Goal: Task Accomplishment & Management: Complete application form

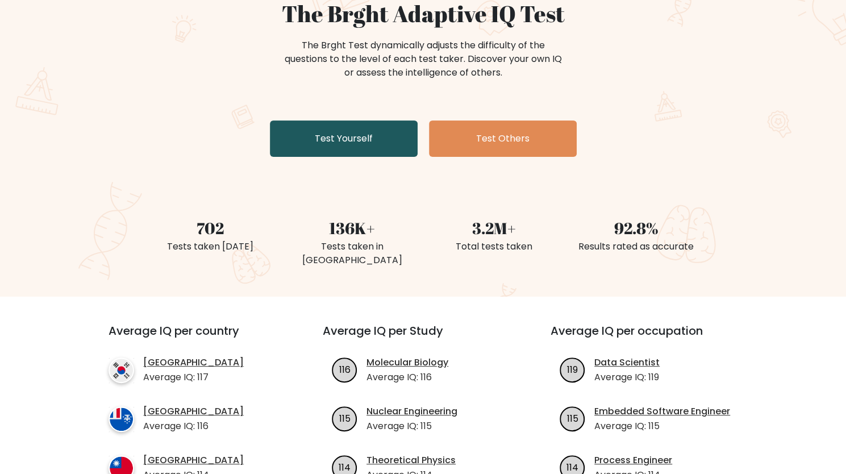
scroll to position [114, 0]
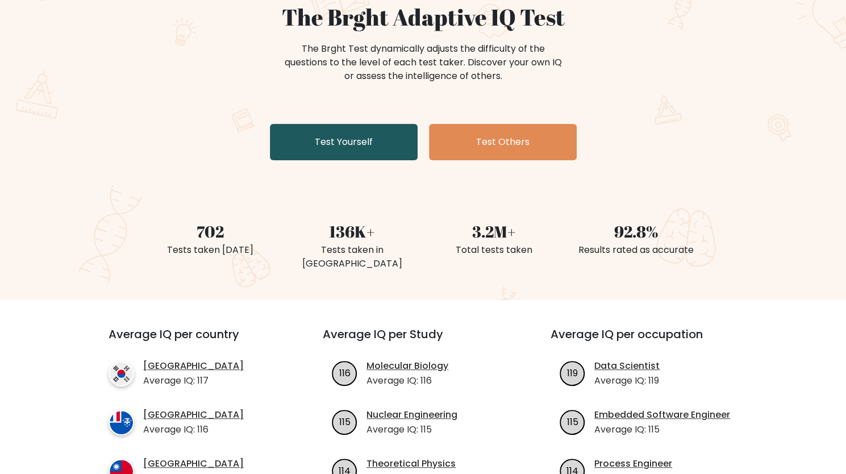
click at [346, 146] on link "Test Yourself" at bounding box center [344, 142] width 148 height 36
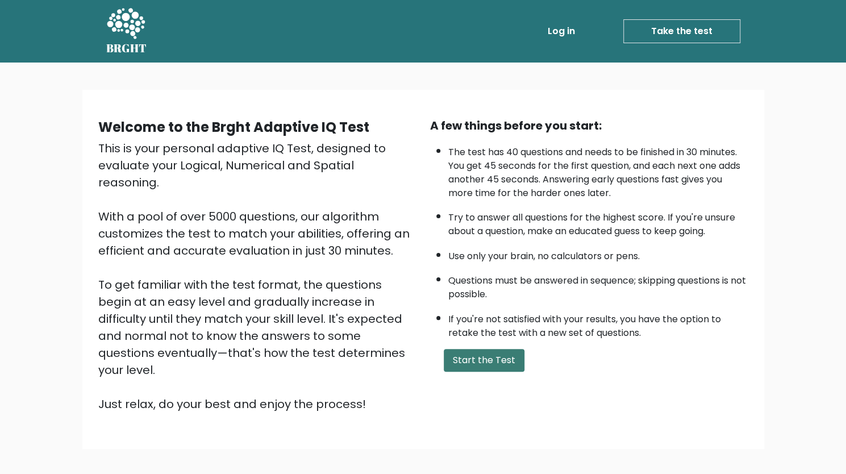
click at [483, 360] on button "Start the Test" at bounding box center [484, 360] width 81 height 23
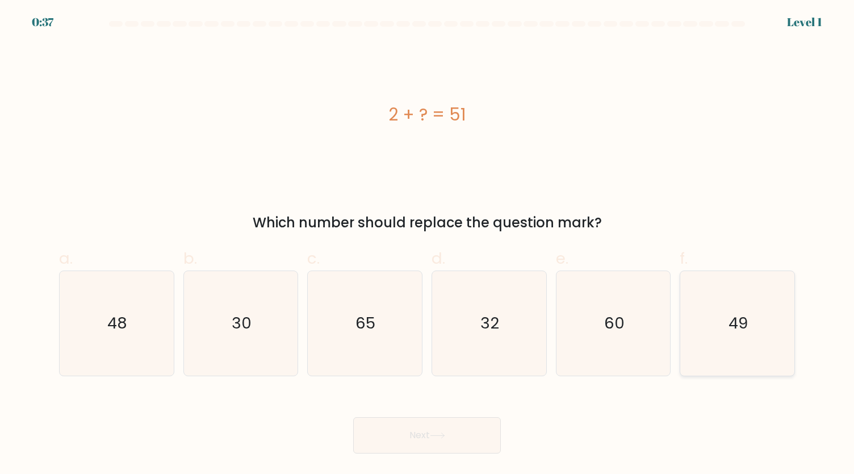
click at [757, 313] on icon "49" at bounding box center [737, 323] width 105 height 105
click at [428, 244] on input "f. 49" at bounding box center [427, 240] width 1 height 7
radio input "true"
click at [496, 428] on button "Next" at bounding box center [427, 435] width 148 height 36
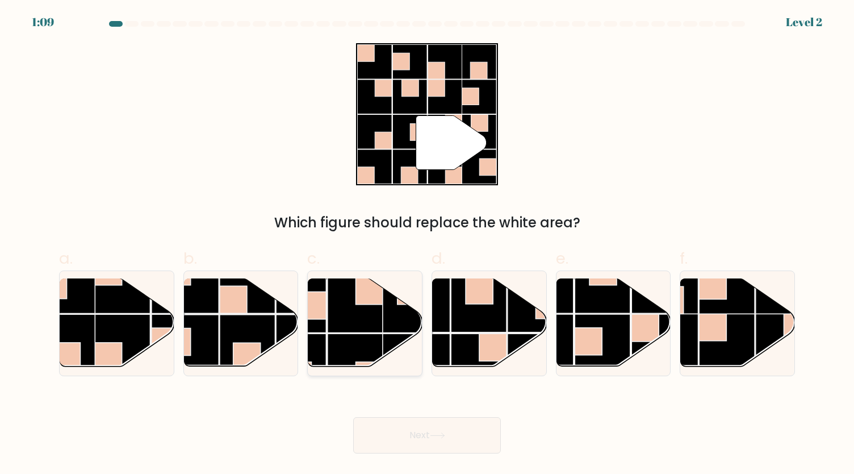
click at [376, 328] on rect at bounding box center [356, 305] width 56 height 56
click at [427, 244] on input "c." at bounding box center [427, 240] width 1 height 7
radio input "true"
click at [415, 434] on button "Next" at bounding box center [427, 435] width 148 height 36
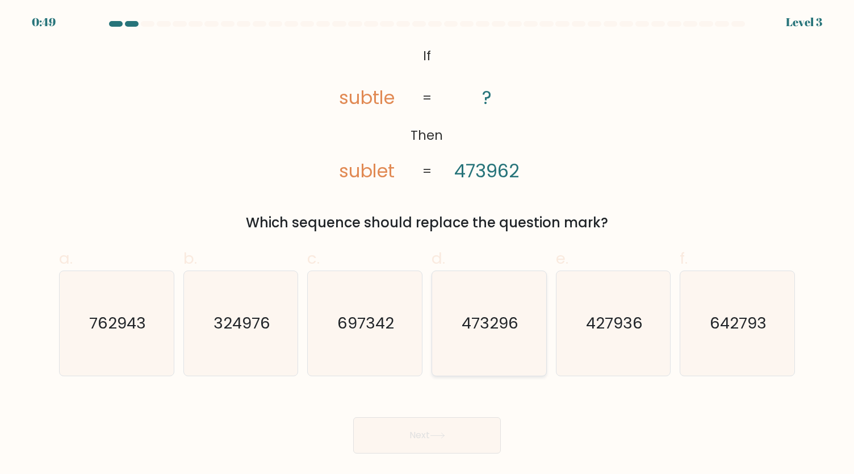
click at [500, 332] on text "473296" at bounding box center [490, 323] width 57 height 22
click at [428, 244] on input "d. 473296" at bounding box center [427, 240] width 1 height 7
radio input "true"
click at [441, 436] on icon at bounding box center [438, 435] width 14 height 5
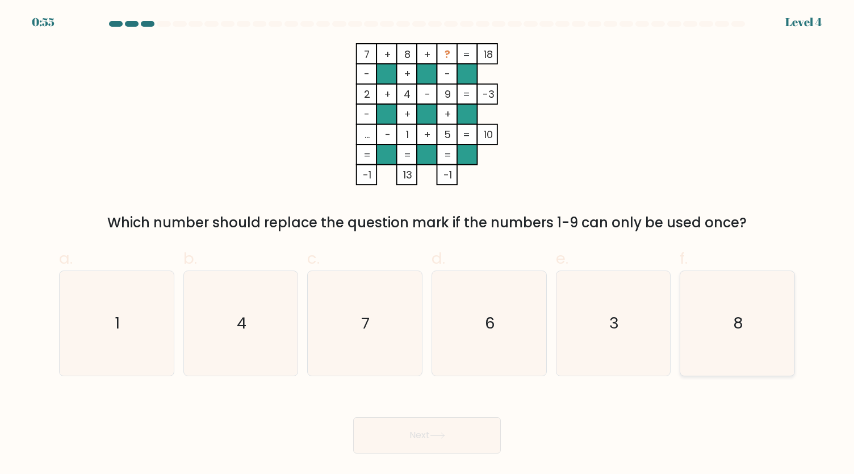
click at [701, 341] on icon "8" at bounding box center [737, 323] width 105 height 105
click at [428, 244] on input "f. 8" at bounding box center [427, 240] width 1 height 7
radio input "true"
click at [653, 341] on icon "3" at bounding box center [613, 323] width 105 height 105
click at [428, 244] on input "e. 3" at bounding box center [427, 240] width 1 height 7
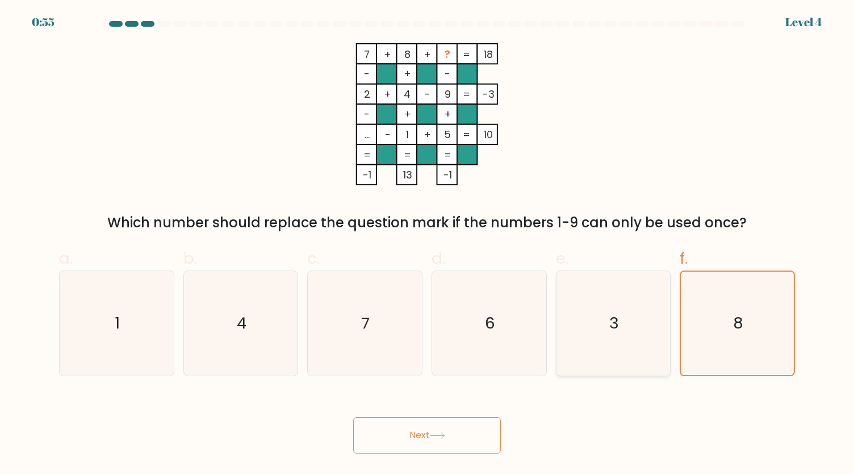
radio input "true"
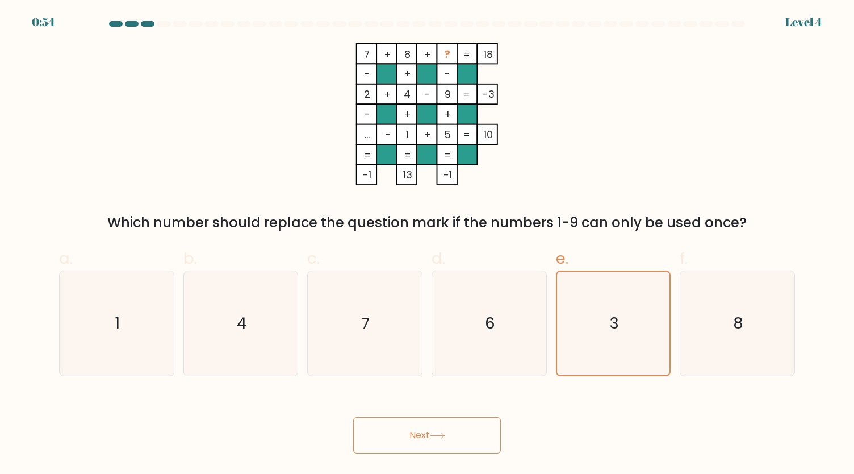
click at [416, 437] on button "Next" at bounding box center [427, 435] width 148 height 36
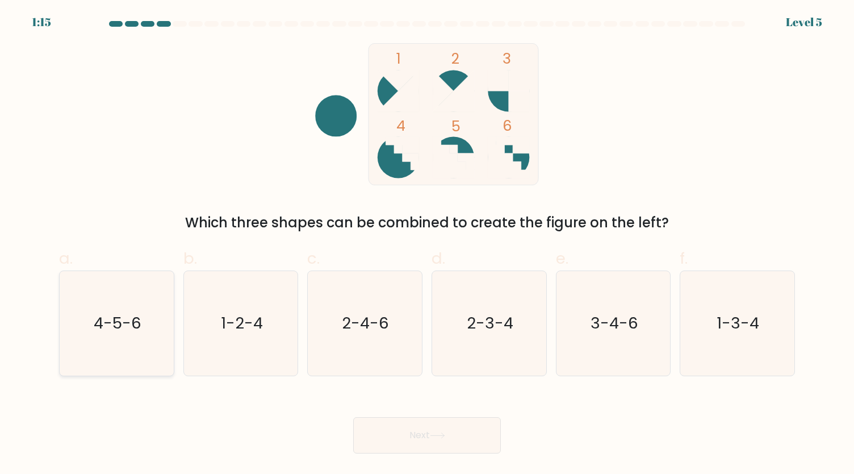
click at [119, 333] on text "4-5-6" at bounding box center [118, 323] width 48 height 22
click at [427, 244] on input "a. 4-5-6" at bounding box center [427, 240] width 1 height 7
radio input "true"
click at [424, 425] on button "Next" at bounding box center [427, 435] width 148 height 36
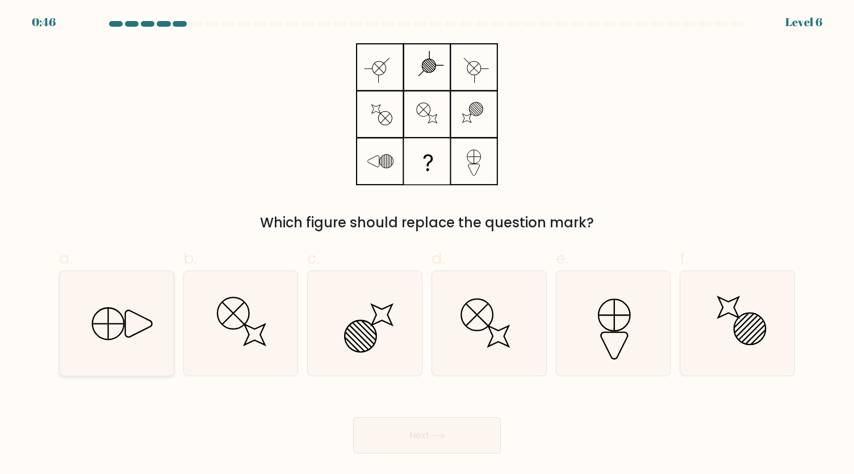
click at [120, 327] on icon at bounding box center [116, 323] width 105 height 105
click at [427, 244] on input "a." at bounding box center [427, 240] width 1 height 7
radio input "true"
click at [436, 429] on button "Next" at bounding box center [427, 435] width 148 height 36
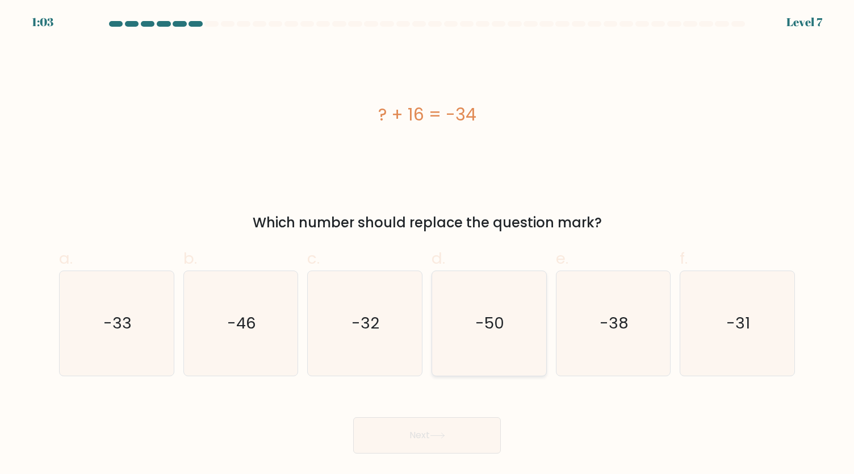
click at [484, 338] on icon "-50" at bounding box center [489, 323] width 105 height 105
click at [428, 244] on input "d. -50" at bounding box center [427, 240] width 1 height 7
radio input "true"
click at [411, 436] on button "Next" at bounding box center [427, 435] width 148 height 36
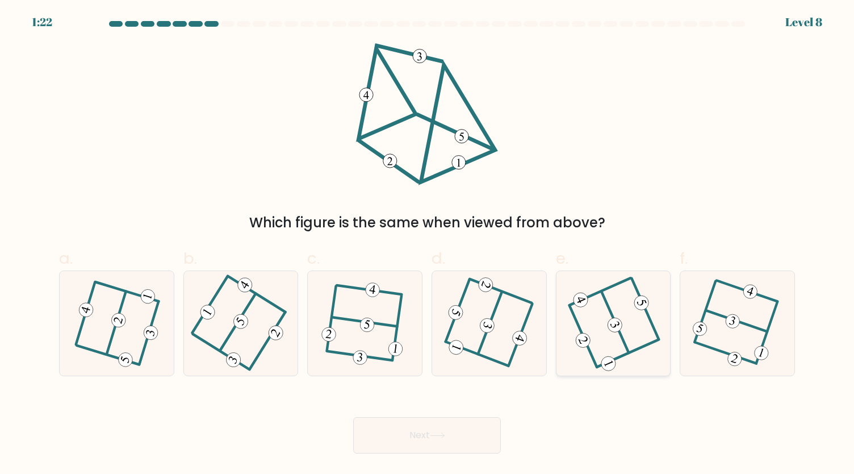
click at [602, 298] on icon at bounding box center [613, 323] width 84 height 84
click at [428, 244] on input "e." at bounding box center [427, 240] width 1 height 7
radio input "true"
click at [445, 437] on icon at bounding box center [437, 435] width 15 height 6
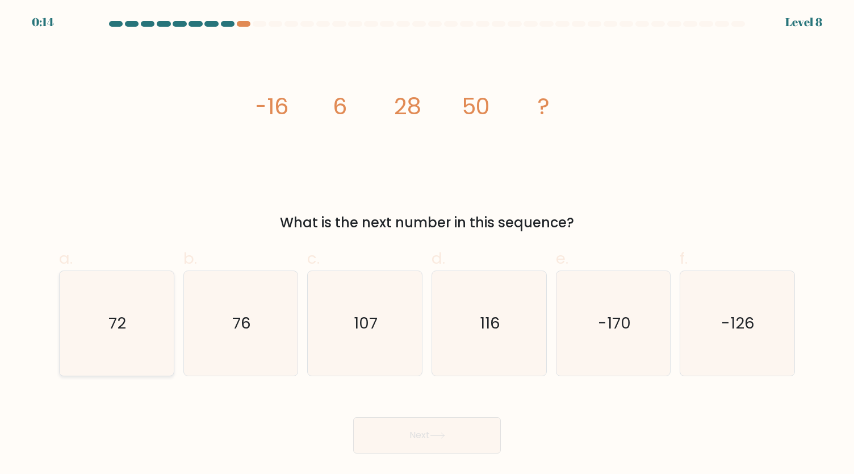
click at [154, 339] on icon "72" at bounding box center [116, 323] width 105 height 105
click at [427, 244] on input "a. 72" at bounding box center [427, 240] width 1 height 7
radio input "true"
click at [385, 437] on button "Next" at bounding box center [427, 435] width 148 height 36
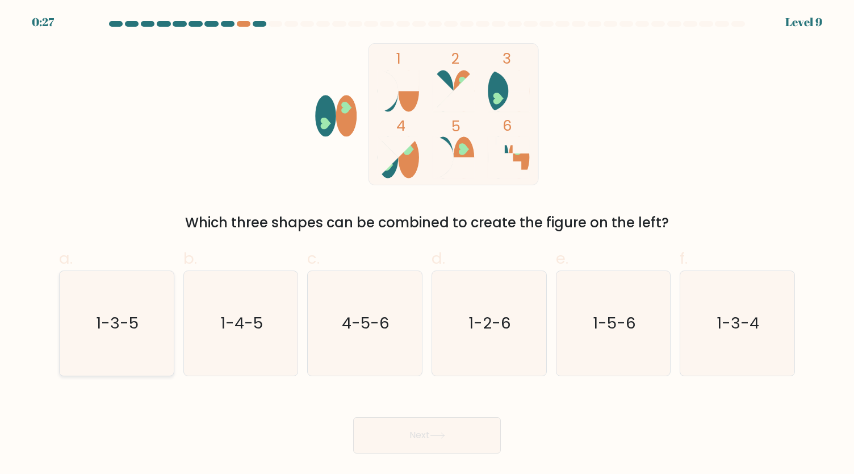
click at [152, 334] on icon "1-3-5" at bounding box center [116, 323] width 105 height 105
click at [427, 244] on input "a. 1-3-5" at bounding box center [427, 240] width 1 height 7
radio input "true"
click at [459, 425] on button "Next" at bounding box center [427, 435] width 148 height 36
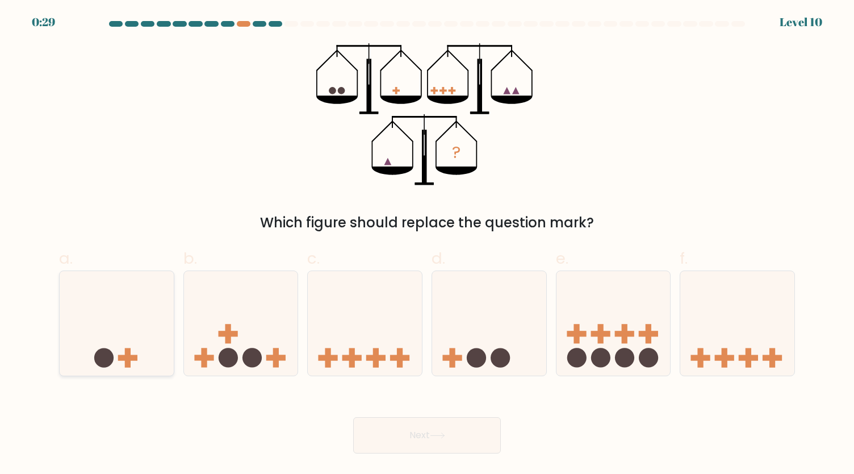
click at [128, 317] on icon at bounding box center [117, 323] width 114 height 94
click at [427, 244] on input "a." at bounding box center [427, 240] width 1 height 7
radio input "true"
click at [471, 315] on icon at bounding box center [489, 323] width 114 height 94
click at [428, 244] on input "d." at bounding box center [427, 240] width 1 height 7
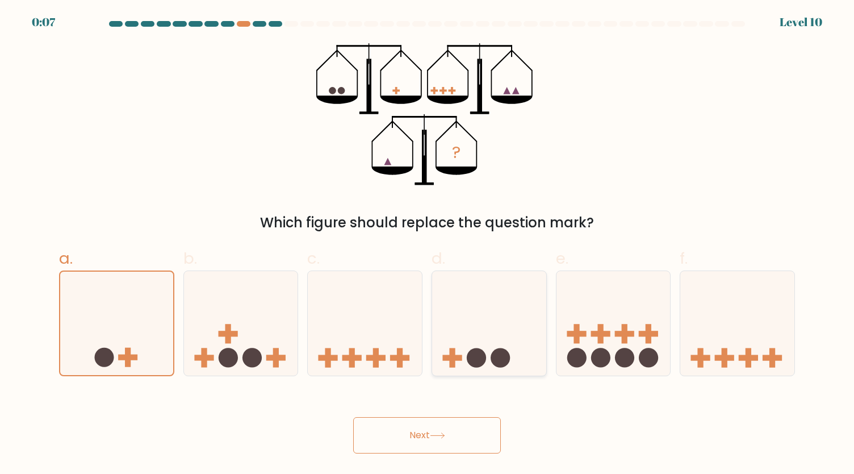
radio input "true"
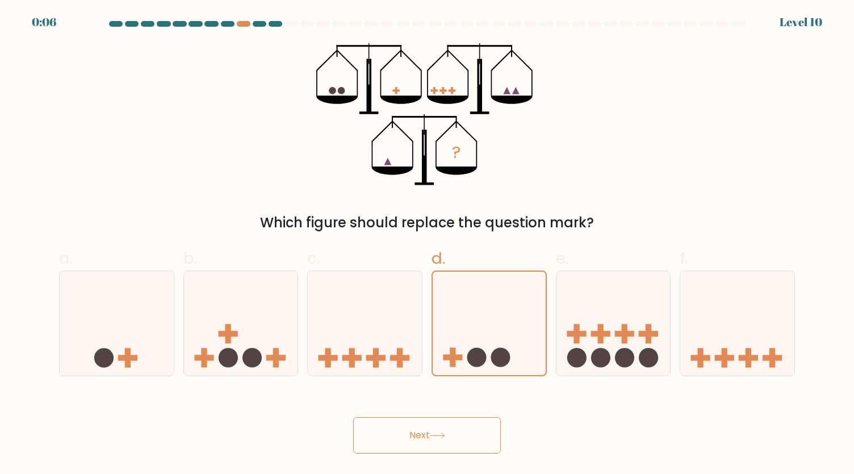
click at [436, 428] on button "Next" at bounding box center [427, 435] width 148 height 36
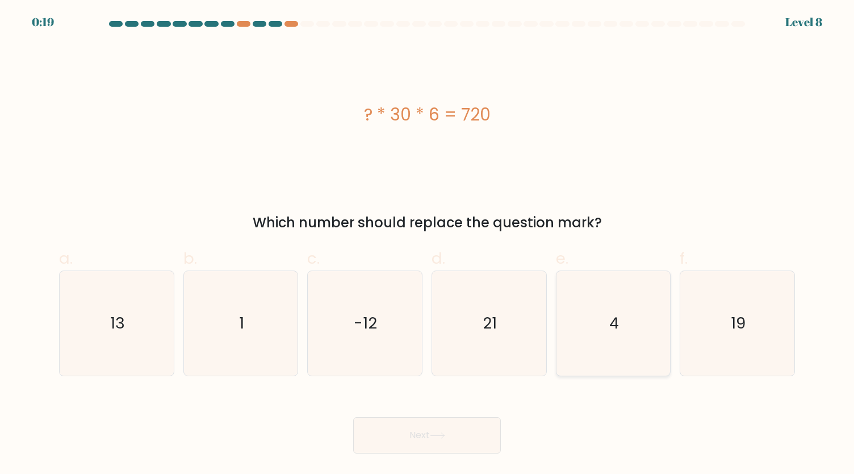
click at [605, 306] on icon "4" at bounding box center [613, 323] width 105 height 105
click at [428, 244] on input "e. 4" at bounding box center [427, 240] width 1 height 7
radio input "true"
click at [451, 431] on button "Next" at bounding box center [427, 435] width 148 height 36
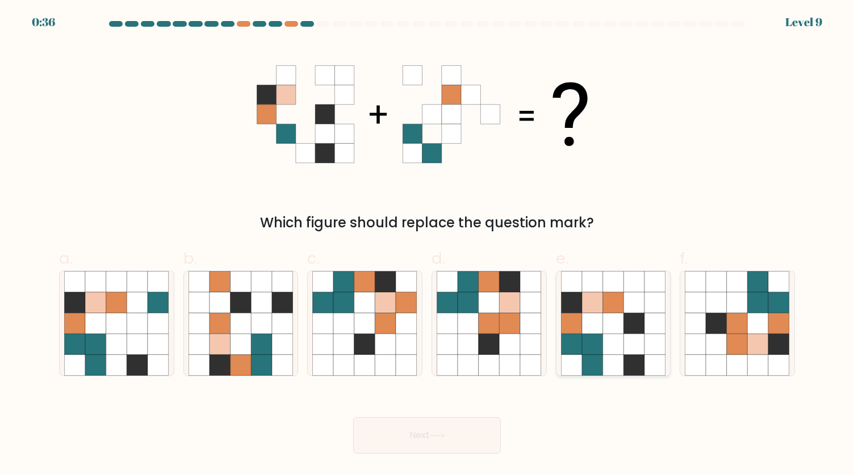
click at [604, 315] on icon at bounding box center [613, 322] width 21 height 21
click at [428, 244] on input "e." at bounding box center [427, 240] width 1 height 7
radio input "true"
click at [412, 441] on button "Next" at bounding box center [427, 435] width 148 height 36
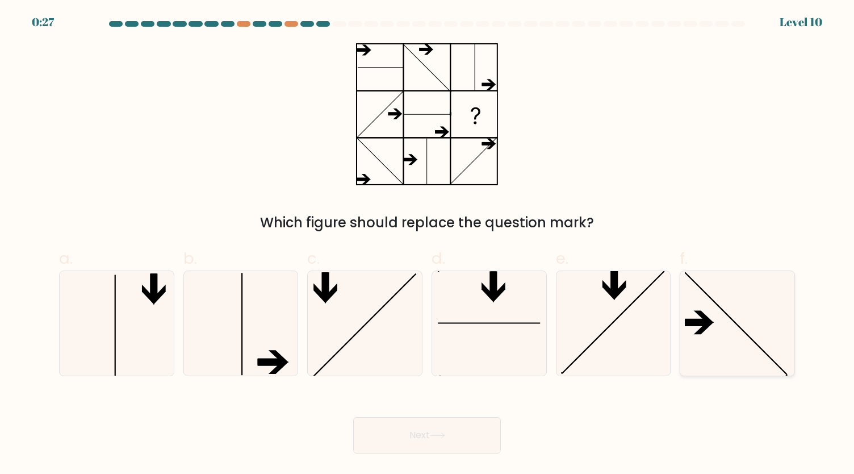
click at [717, 315] on icon at bounding box center [737, 323] width 105 height 105
click at [428, 244] on input "f." at bounding box center [427, 240] width 1 height 7
radio input "true"
click at [437, 442] on button "Next" at bounding box center [427, 435] width 148 height 36
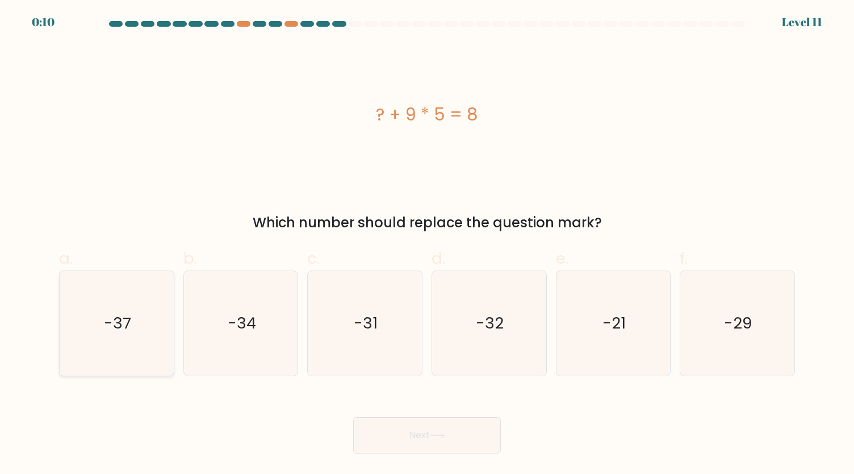
click at [137, 340] on icon "-37" at bounding box center [116, 323] width 105 height 105
click at [427, 244] on input "a. -37" at bounding box center [427, 240] width 1 height 7
radio input "true"
click at [425, 429] on button "Next" at bounding box center [427, 435] width 148 height 36
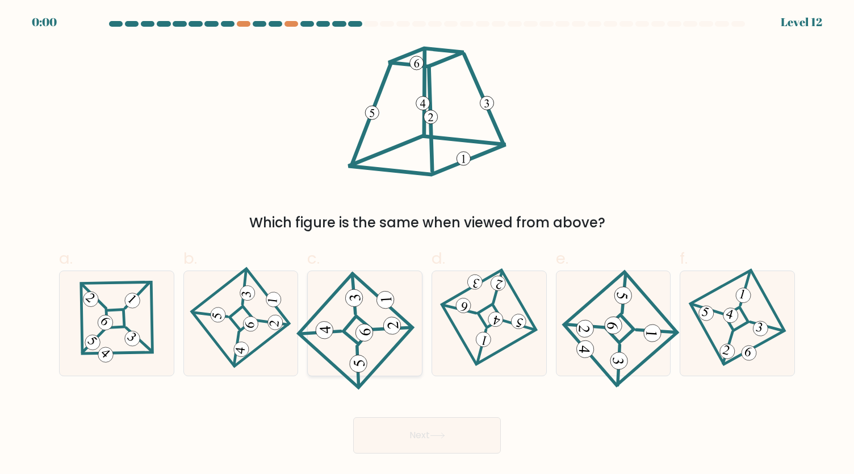
click at [368, 332] on 841 at bounding box center [365, 332] width 18 height 18
click at [427, 244] on input "c." at bounding box center [427, 240] width 1 height 7
radio input "true"
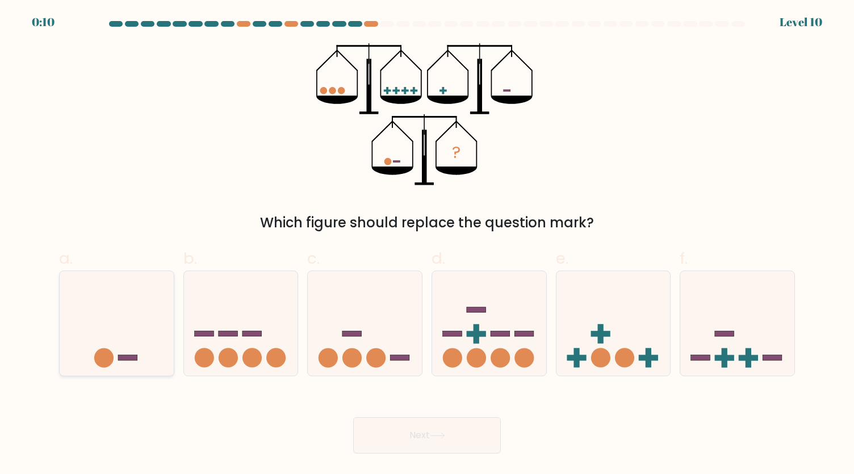
click at [146, 310] on icon at bounding box center [117, 323] width 114 height 94
click at [427, 244] on input "a." at bounding box center [427, 240] width 1 height 7
radio input "true"
click at [425, 434] on button "Next" at bounding box center [427, 435] width 148 height 36
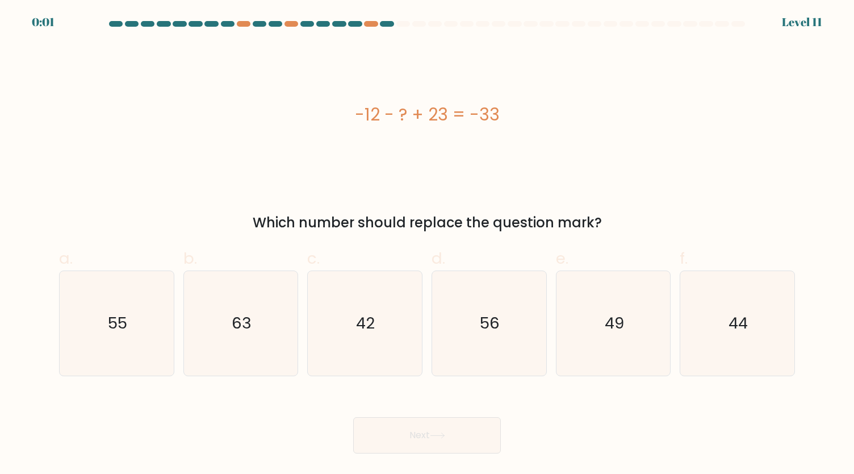
click at [427, 433] on button "Next" at bounding box center [427, 435] width 148 height 36
click at [111, 320] on text "55" at bounding box center [117, 323] width 19 height 22
click at [427, 244] on input "a. 55" at bounding box center [427, 240] width 1 height 7
radio input "true"
click at [406, 428] on button "Next" at bounding box center [427, 435] width 148 height 36
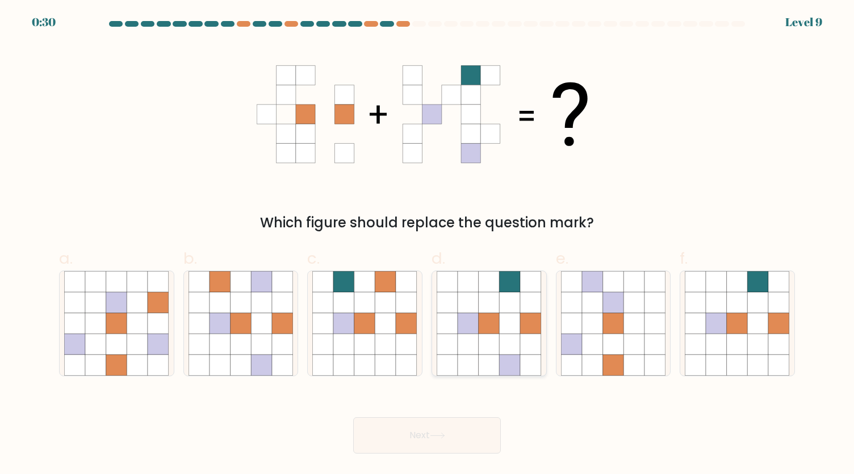
click at [491, 335] on icon at bounding box center [489, 343] width 21 height 21
click at [428, 244] on input "d." at bounding box center [427, 240] width 1 height 7
radio input "true"
click at [465, 429] on button "Next" at bounding box center [427, 435] width 148 height 36
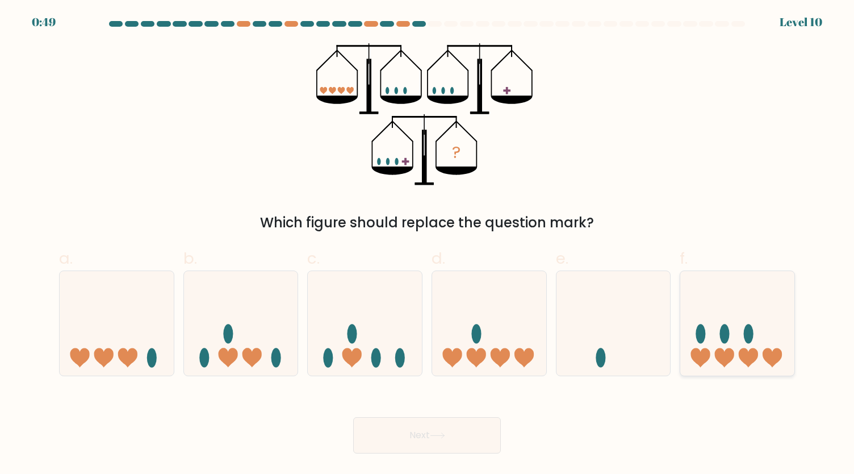
click at [775, 297] on icon at bounding box center [737, 323] width 114 height 94
click at [428, 244] on input "f." at bounding box center [427, 240] width 1 height 7
radio input "true"
click at [426, 433] on button "Next" at bounding box center [427, 435] width 148 height 36
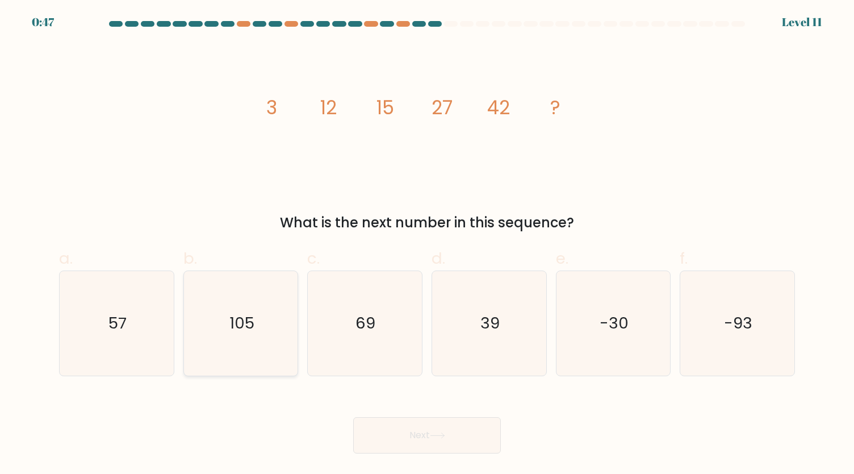
click at [285, 340] on icon "105" at bounding box center [241, 323] width 105 height 105
click at [427, 244] on input "b. 105" at bounding box center [427, 240] width 1 height 7
radio input "true"
click at [444, 442] on button "Next" at bounding box center [427, 435] width 148 height 36
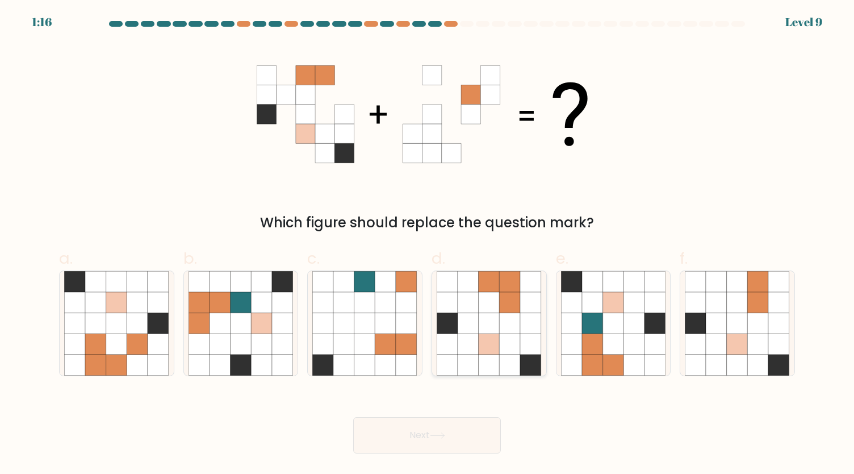
click at [509, 322] on icon at bounding box center [510, 322] width 21 height 21
click at [428, 244] on input "d." at bounding box center [427, 240] width 1 height 7
radio input "true"
click at [475, 446] on button "Next" at bounding box center [427, 435] width 148 height 36
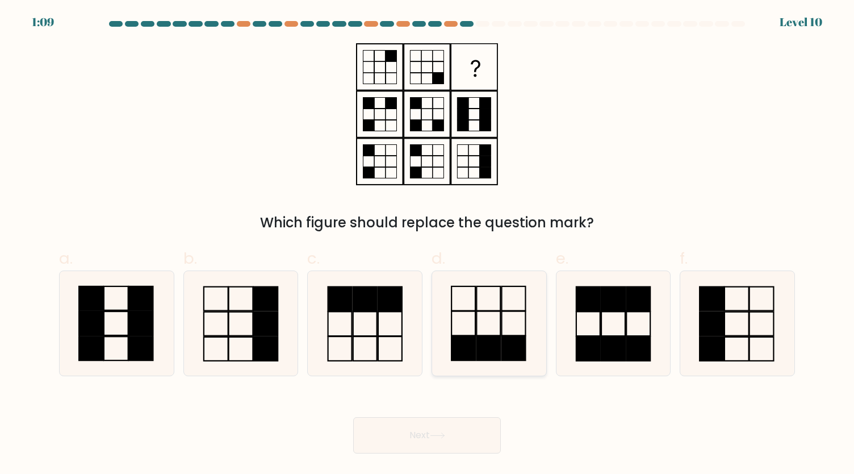
click at [487, 317] on icon at bounding box center [489, 323] width 105 height 105
click at [428, 244] on input "d." at bounding box center [427, 240] width 1 height 7
radio input "true"
click at [457, 445] on button "Next" at bounding box center [427, 435] width 148 height 36
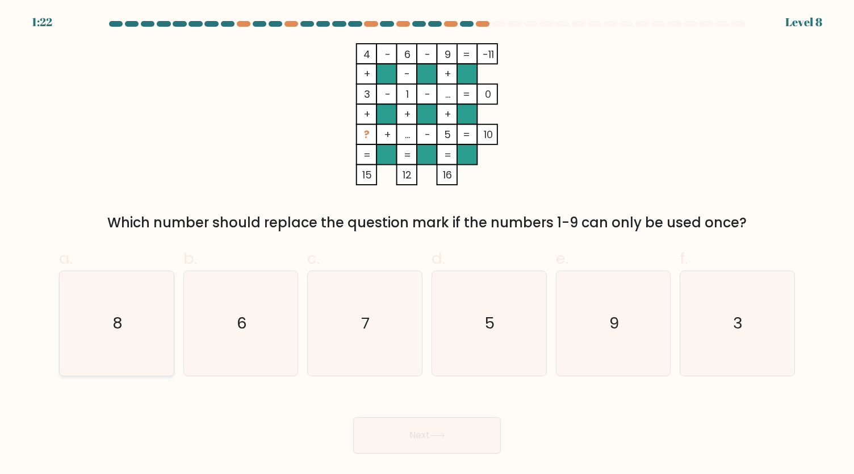
click at [131, 295] on icon "8" at bounding box center [116, 323] width 105 height 105
click at [427, 244] on input "a. 8" at bounding box center [427, 240] width 1 height 7
radio input "true"
click at [478, 433] on button "Next" at bounding box center [427, 435] width 148 height 36
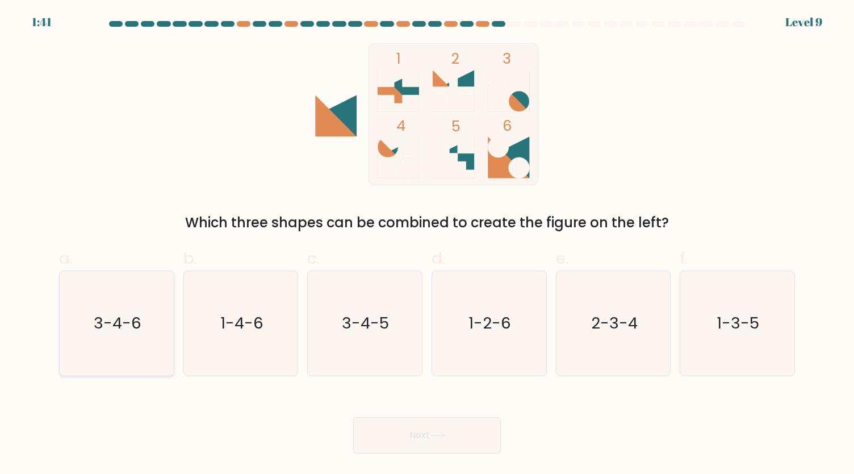
click at [153, 322] on icon "3-4-6" at bounding box center [116, 323] width 105 height 105
click at [427, 244] on input "a. 3-4-6" at bounding box center [427, 240] width 1 height 7
radio input "true"
click at [442, 436] on icon at bounding box center [437, 435] width 15 height 6
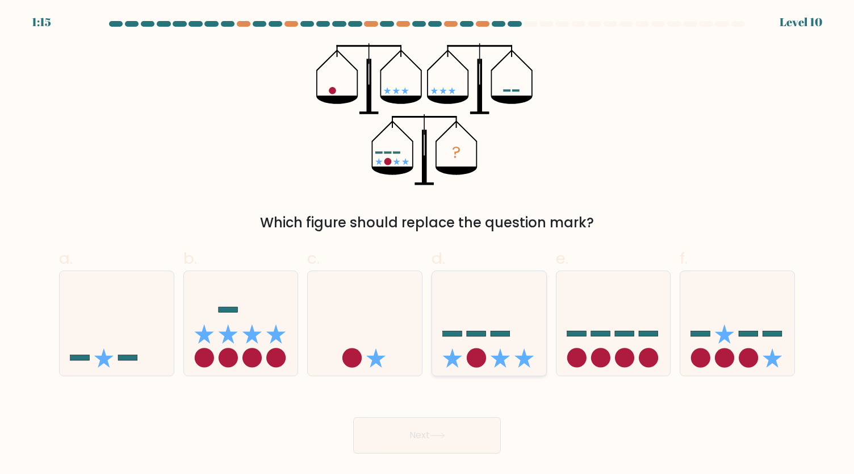
click at [486, 301] on icon at bounding box center [489, 323] width 114 height 94
click at [428, 244] on input "d." at bounding box center [427, 240] width 1 height 7
radio input "true"
click at [453, 440] on button "Next" at bounding box center [427, 435] width 148 height 36
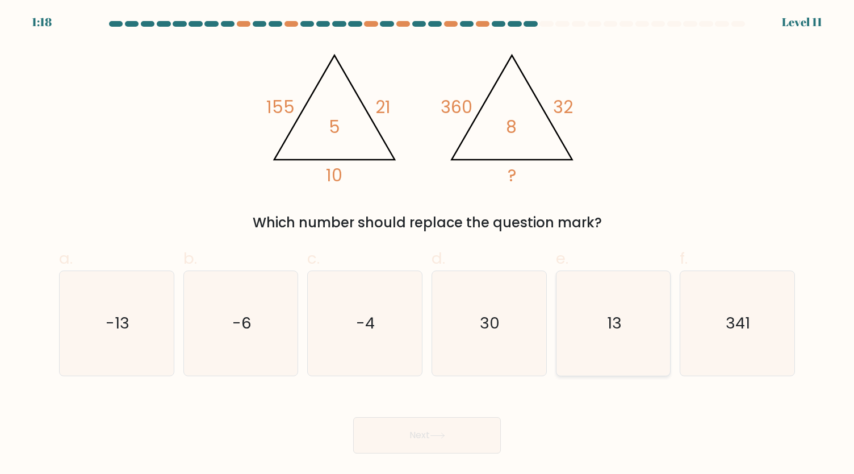
click at [609, 298] on icon "13" at bounding box center [613, 323] width 105 height 105
click at [428, 244] on input "e. 13" at bounding box center [427, 240] width 1 height 7
radio input "true"
click at [464, 437] on button "Next" at bounding box center [427, 435] width 148 height 36
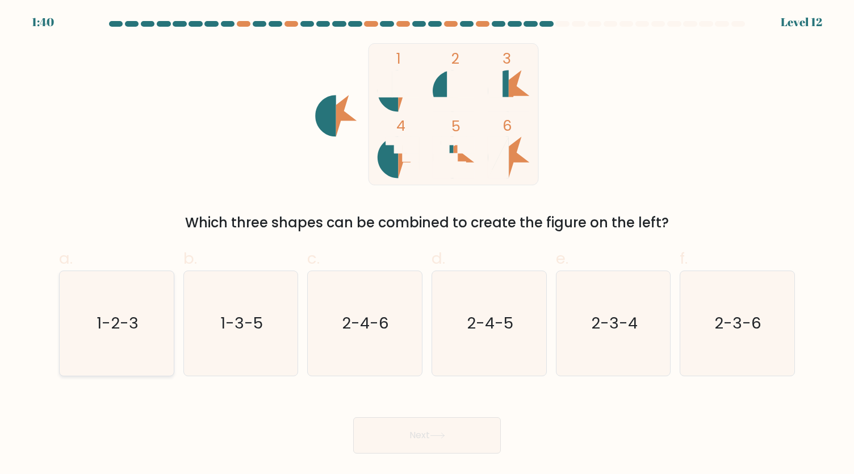
click at [102, 315] on text "1-2-3" at bounding box center [118, 323] width 42 height 22
click at [427, 244] on input "a. 1-2-3" at bounding box center [427, 240] width 1 height 7
radio input "true"
click at [445, 432] on icon at bounding box center [437, 435] width 15 height 6
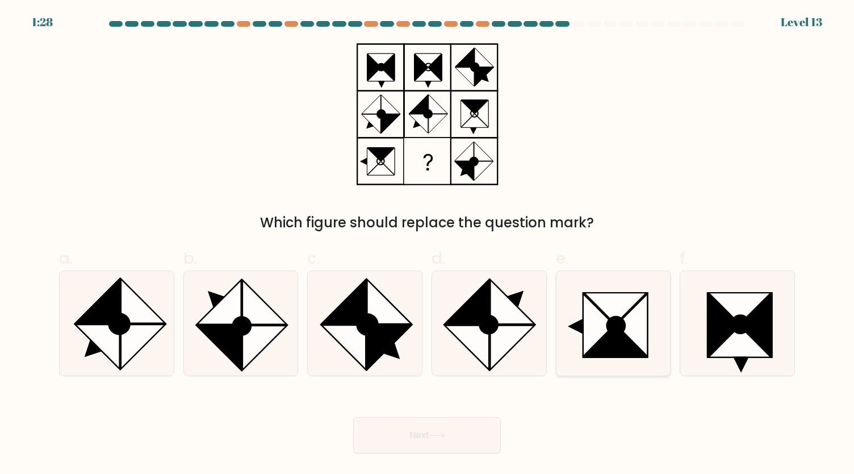
click at [593, 315] on icon at bounding box center [598, 324] width 31 height 62
click at [428, 244] on input "e." at bounding box center [427, 240] width 1 height 7
radio input "true"
click at [461, 438] on button "Next" at bounding box center [427, 435] width 148 height 36
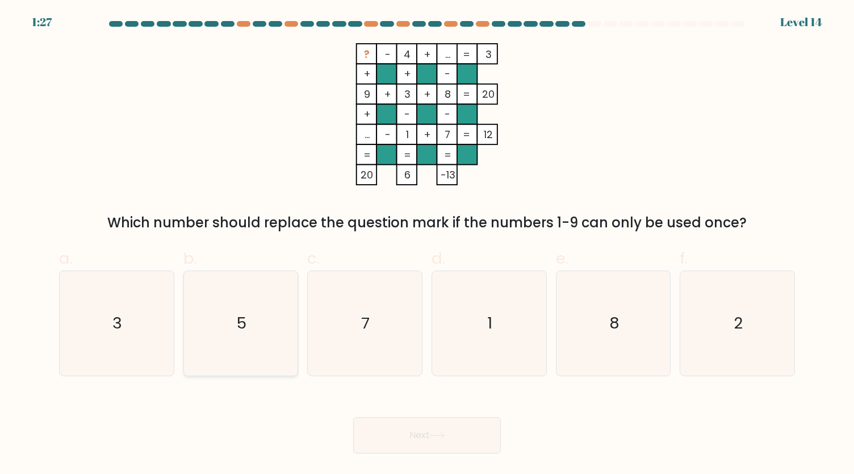
click at [229, 329] on icon "5" at bounding box center [241, 323] width 105 height 105
click at [427, 244] on input "b. 5" at bounding box center [427, 240] width 1 height 7
radio input "true"
click at [471, 438] on button "Next" at bounding box center [427, 435] width 148 height 36
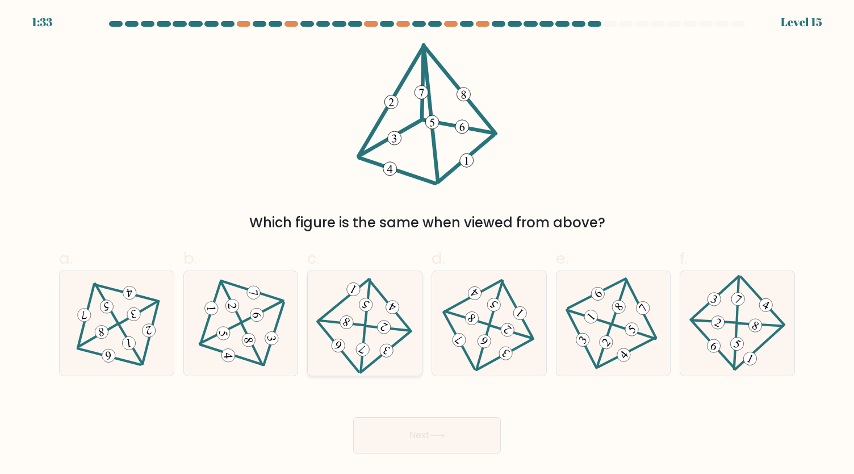
click at [372, 307] on icon at bounding box center [365, 323] width 86 height 84
click at [427, 244] on input "c." at bounding box center [427, 240] width 1 height 7
radio input "true"
click at [461, 431] on button "Next" at bounding box center [427, 435] width 148 height 36
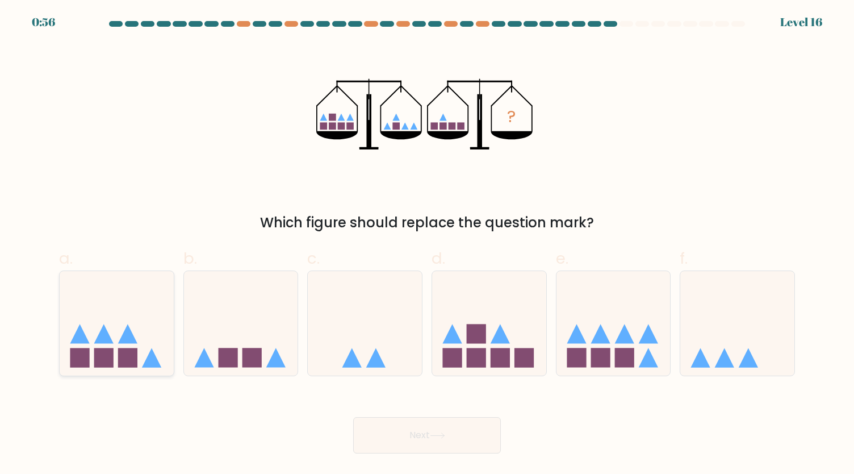
click at [111, 346] on icon at bounding box center [117, 323] width 114 height 94
click at [427, 244] on input "a." at bounding box center [427, 240] width 1 height 7
radio input "true"
click at [433, 437] on icon at bounding box center [437, 435] width 15 height 6
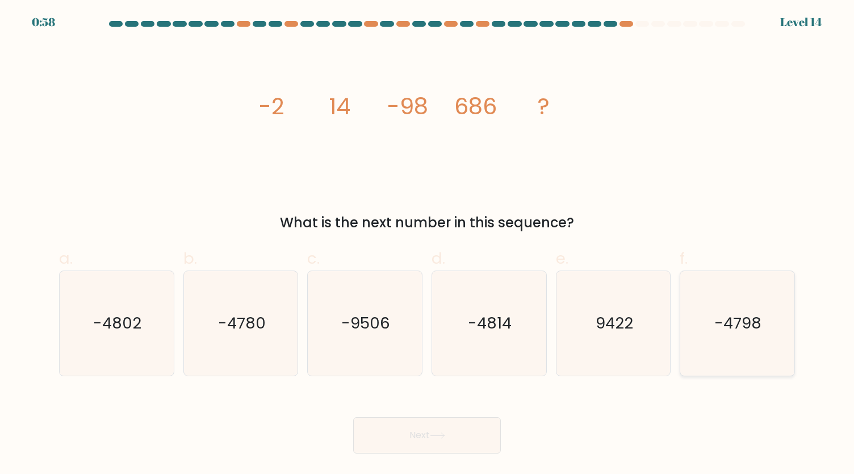
click at [745, 316] on text "-4798" at bounding box center [738, 323] width 47 height 22
click at [428, 244] on input "f. -4798" at bounding box center [427, 240] width 1 height 7
radio input "true"
click at [424, 428] on button "Next" at bounding box center [427, 435] width 148 height 36
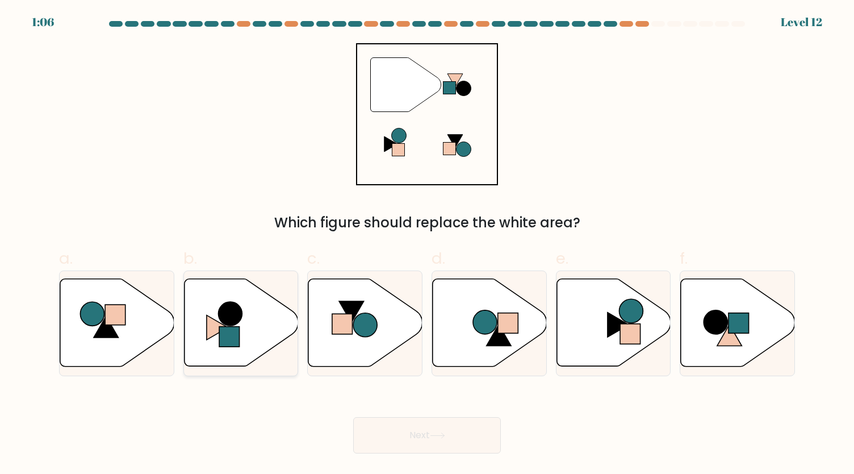
click at [246, 330] on icon at bounding box center [241, 322] width 114 height 87
click at [427, 244] on input "b." at bounding box center [427, 240] width 1 height 7
radio input "true"
click at [412, 435] on button "Next" at bounding box center [427, 435] width 148 height 36
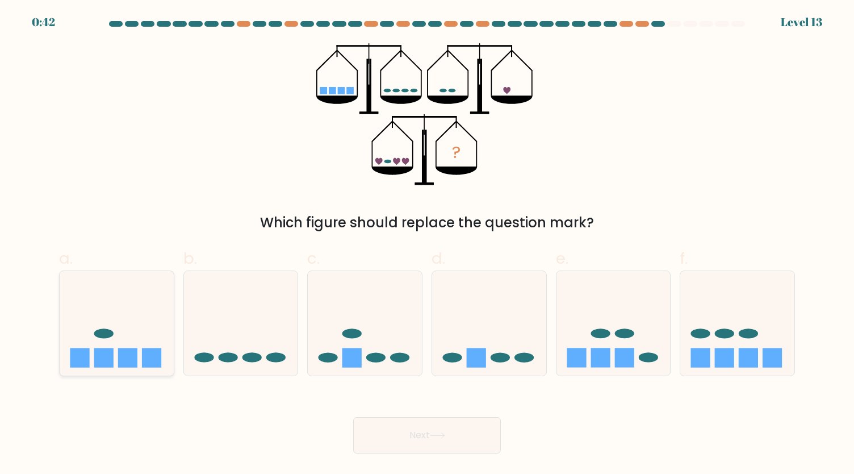
click at [94, 361] on rect at bounding box center [103, 357] width 19 height 19
click at [427, 244] on input "a." at bounding box center [427, 240] width 1 height 7
radio input "true"
click at [458, 439] on button "Next" at bounding box center [427, 435] width 148 height 36
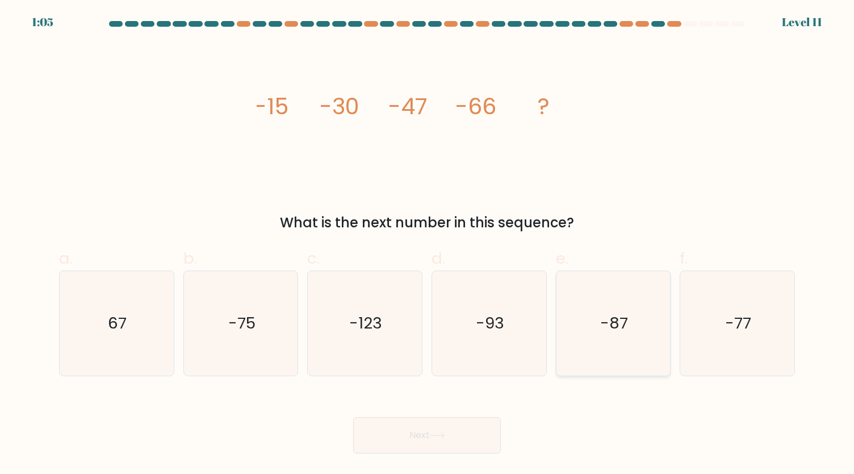
click at [596, 336] on icon "-87" at bounding box center [613, 323] width 105 height 105
click at [428, 244] on input "e. -87" at bounding box center [427, 240] width 1 height 7
radio input "true"
click at [469, 431] on button "Next" at bounding box center [427, 435] width 148 height 36
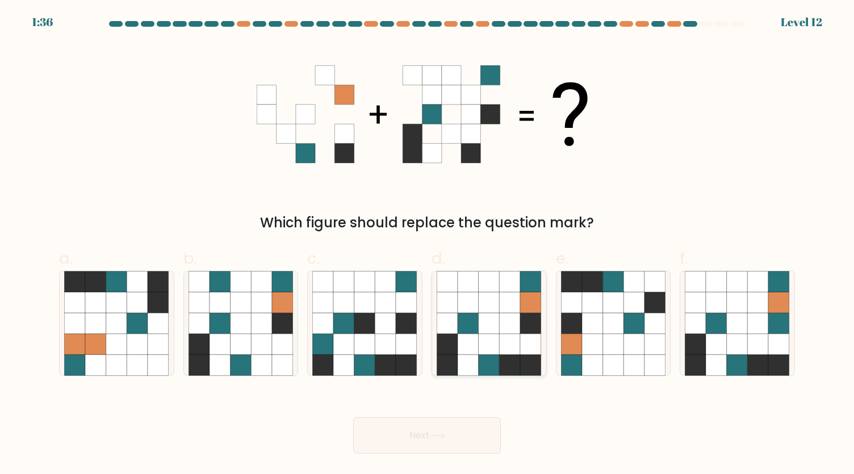
click at [498, 346] on icon at bounding box center [489, 343] width 21 height 21
click at [428, 244] on input "d." at bounding box center [427, 240] width 1 height 7
radio input "true"
click at [479, 431] on button "Next" at bounding box center [427, 435] width 148 height 36
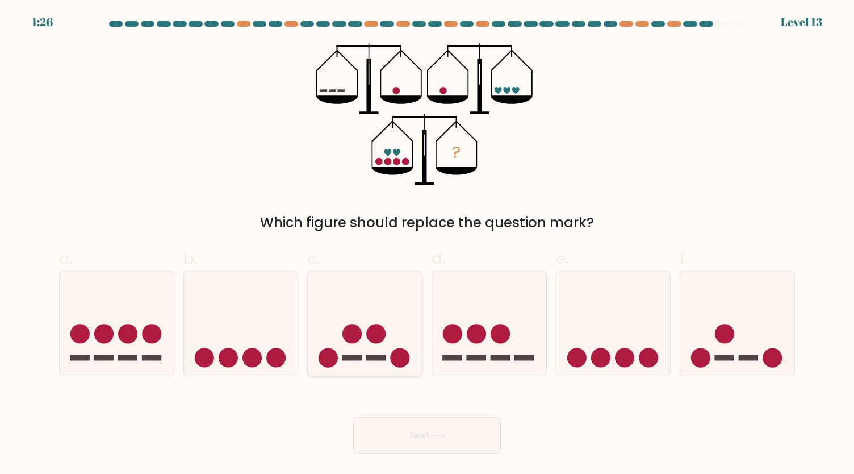
click at [362, 357] on icon at bounding box center [365, 323] width 114 height 94
click at [427, 244] on input "c." at bounding box center [427, 240] width 1 height 7
radio input "true"
click at [442, 429] on button "Next" at bounding box center [427, 435] width 148 height 36
click at [452, 431] on button "Next" at bounding box center [427, 435] width 148 height 36
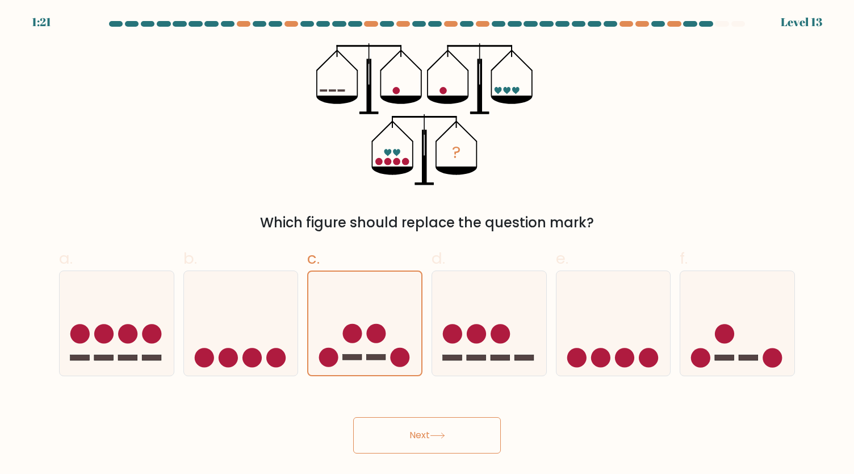
click at [461, 446] on button "Next" at bounding box center [427, 435] width 148 height 36
click at [432, 429] on button "Next" at bounding box center [427, 435] width 148 height 36
click at [387, 430] on button "Next" at bounding box center [427, 435] width 148 height 36
click at [386, 430] on button "Next" at bounding box center [427, 435] width 148 height 36
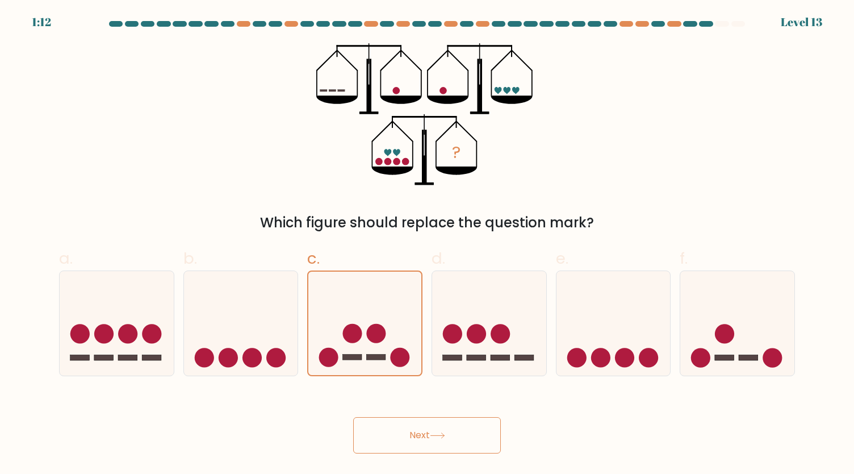
click at [435, 437] on icon at bounding box center [437, 435] width 15 height 6
drag, startPoint x: 438, startPoint y: 442, endPoint x: 427, endPoint y: 436, distance: 12.5
click at [427, 436] on button "Next" at bounding box center [427, 435] width 148 height 36
click at [427, 435] on button "Next" at bounding box center [427, 435] width 148 height 36
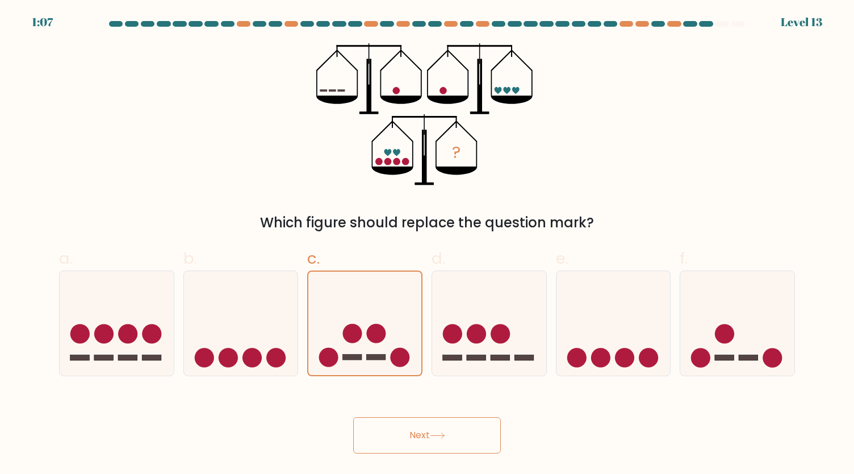
click at [470, 433] on button "Next" at bounding box center [427, 435] width 148 height 36
click at [333, 307] on icon at bounding box center [364, 323] width 113 height 94
click at [427, 244] on input "c." at bounding box center [427, 240] width 1 height 7
click at [478, 308] on icon at bounding box center [489, 323] width 114 height 94
click at [428, 244] on input "d." at bounding box center [427, 240] width 1 height 7
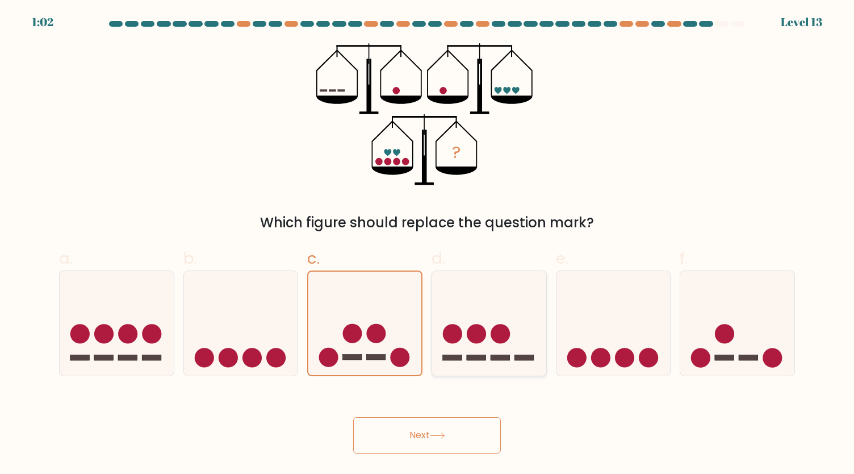
radio input "true"
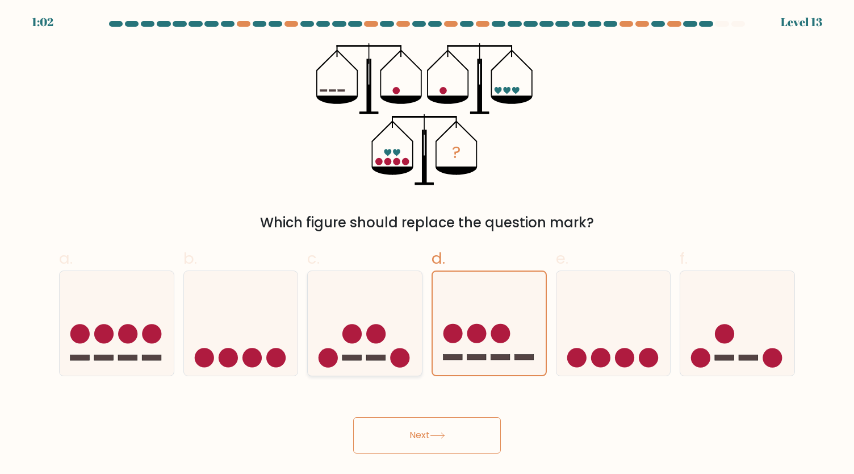
click at [391, 308] on icon at bounding box center [365, 323] width 114 height 94
click at [427, 244] on input "c." at bounding box center [427, 240] width 1 height 7
radio input "true"
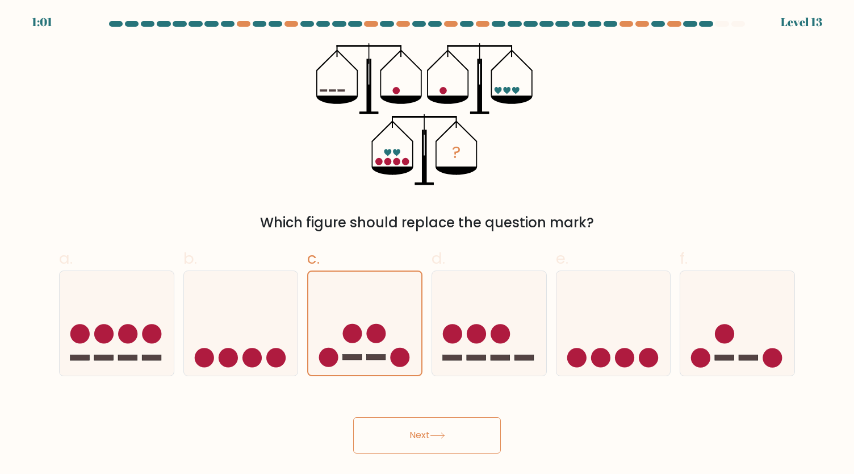
click at [445, 438] on icon at bounding box center [437, 435] width 15 height 6
click at [469, 438] on button "Next" at bounding box center [427, 435] width 148 height 36
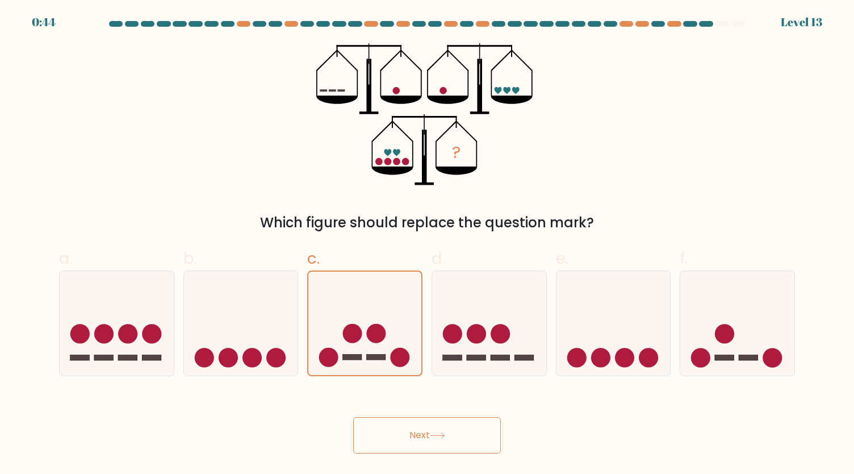
click at [467, 434] on button "Next" at bounding box center [427, 435] width 148 height 36
click at [426, 433] on button "Next" at bounding box center [427, 435] width 148 height 36
click at [412, 433] on button "Next" at bounding box center [427, 435] width 148 height 36
click at [463, 439] on button "Next" at bounding box center [427, 435] width 148 height 36
click at [417, 438] on button "Next" at bounding box center [427, 435] width 148 height 36
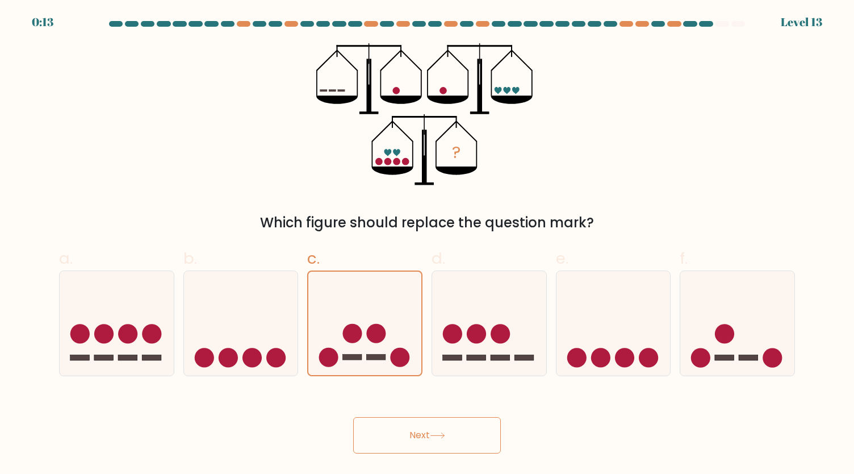
click at [427, 437] on button "Next" at bounding box center [427, 435] width 148 height 36
click at [428, 438] on button "Next" at bounding box center [427, 435] width 148 height 36
click at [424, 443] on button "Next" at bounding box center [427, 435] width 148 height 36
click at [394, 436] on button "Next" at bounding box center [427, 435] width 148 height 36
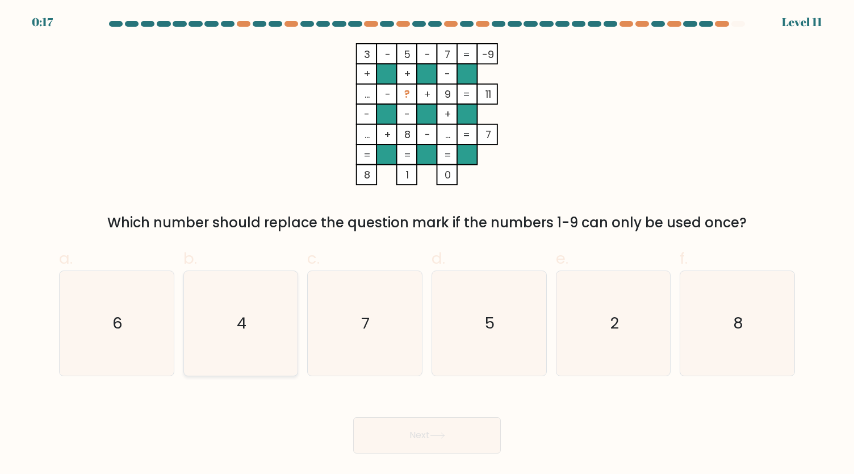
click at [246, 341] on icon "4" at bounding box center [241, 323] width 105 height 105
click at [427, 244] on input "b. 4" at bounding box center [427, 240] width 1 height 7
radio input "true"
click at [454, 440] on button "Next" at bounding box center [427, 435] width 148 height 36
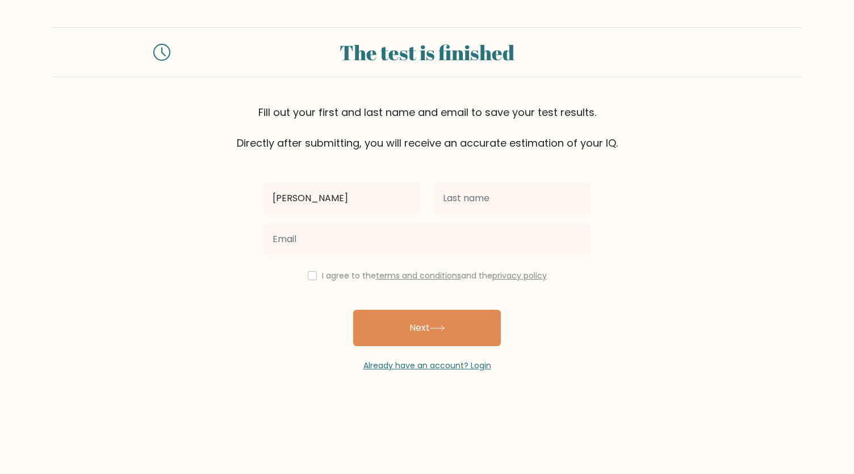
type input "[PERSON_NAME]"
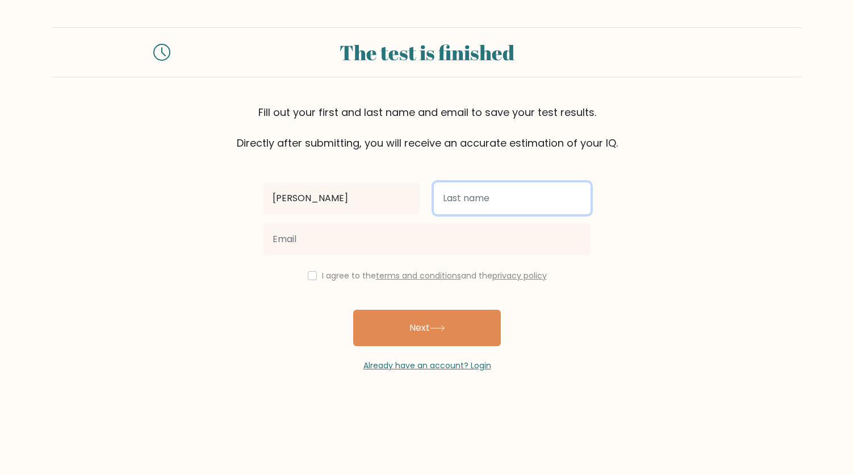
click at [455, 195] on input "text" at bounding box center [512, 198] width 157 height 32
type input "[PERSON_NAME]"
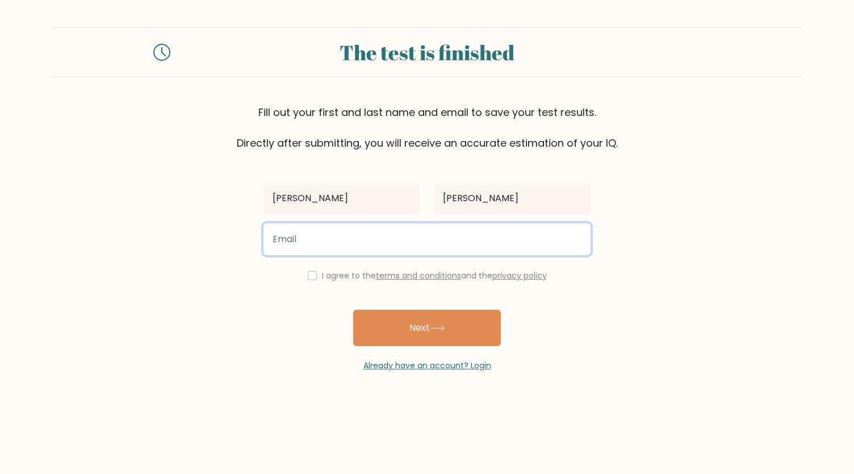
click at [498, 247] on input "email" at bounding box center [427, 239] width 327 height 32
type input "linziekyme@gmail.com"
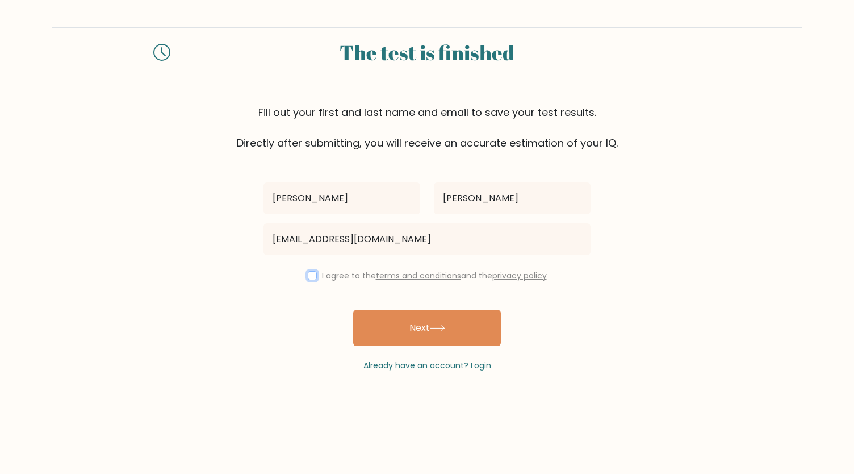
click at [308, 277] on input "checkbox" at bounding box center [312, 275] width 9 height 9
checkbox input "true"
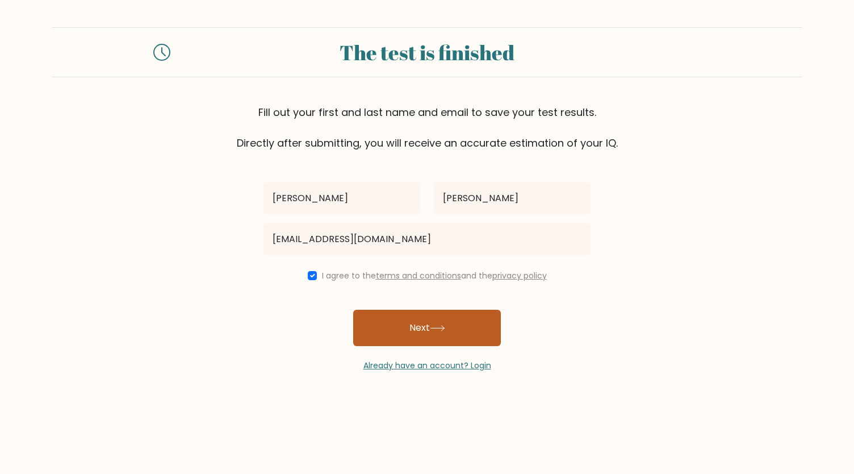
click at [413, 332] on button "Next" at bounding box center [427, 328] width 148 height 36
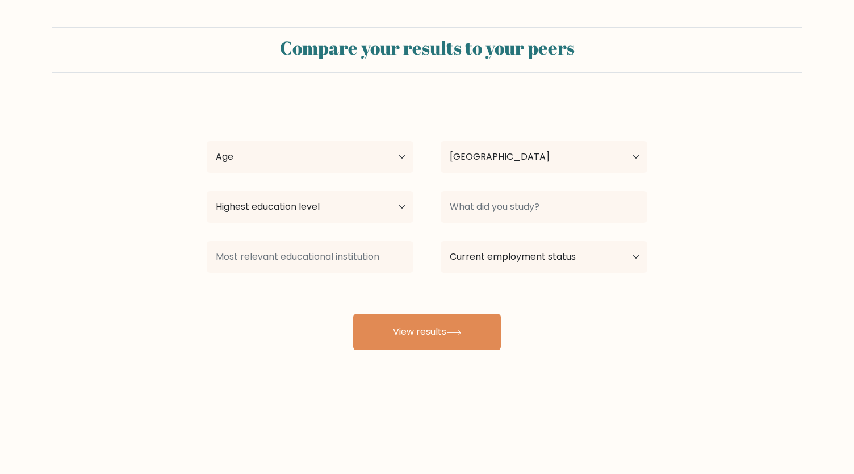
select select "US"
click at [356, 152] on select "Age Under [DEMOGRAPHIC_DATA] [DEMOGRAPHIC_DATA] [DEMOGRAPHIC_DATA] [DEMOGRAPHIC…" at bounding box center [310, 157] width 207 height 32
select select "35_44"
click at [207, 141] on select "Age Under [DEMOGRAPHIC_DATA] [DEMOGRAPHIC_DATA] [DEMOGRAPHIC_DATA] [DEMOGRAPHIC…" at bounding box center [310, 157] width 207 height 32
click at [265, 211] on select "Highest education level No schooling Primary Lower Secondary Upper Secondary Oc…" at bounding box center [310, 207] width 207 height 32
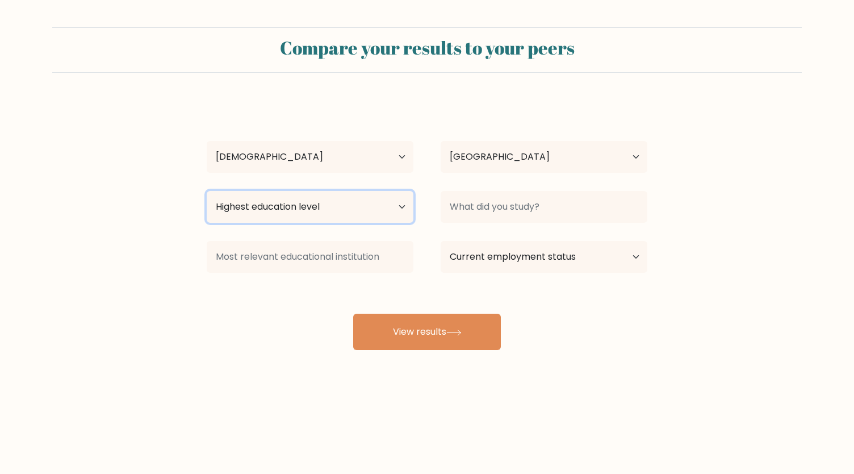
select select "occupation_specific"
click at [207, 191] on select "Highest education level No schooling Primary Lower Secondary Upper Secondary Oc…" at bounding box center [310, 207] width 207 height 32
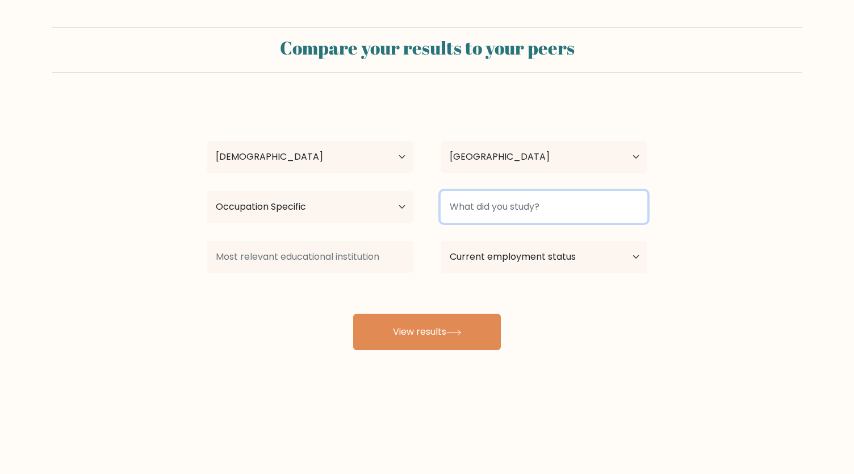
click at [492, 212] on input at bounding box center [544, 207] width 207 height 32
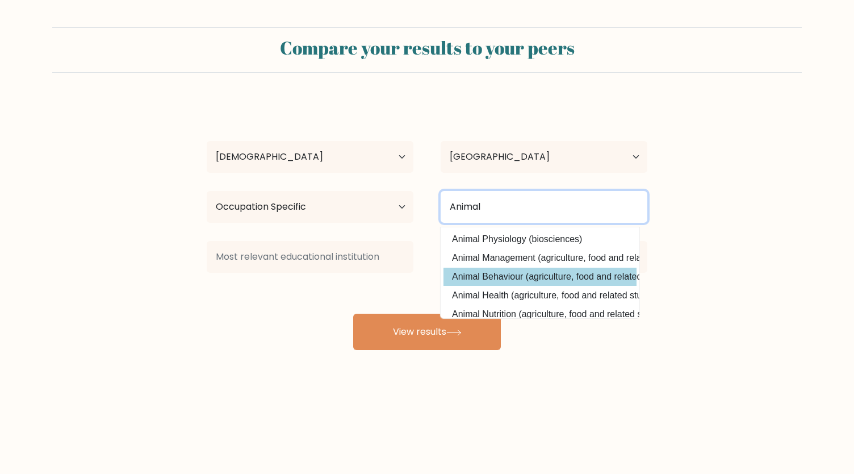
type input "Animal"
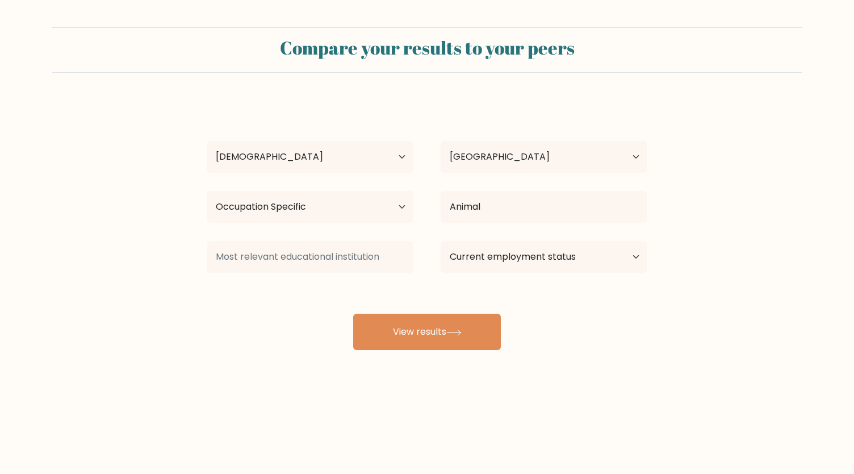
click at [495, 274] on div "[PERSON_NAME] Age Under [DEMOGRAPHIC_DATA] [DEMOGRAPHIC_DATA] [DEMOGRAPHIC_DATA…" at bounding box center [427, 225] width 454 height 250
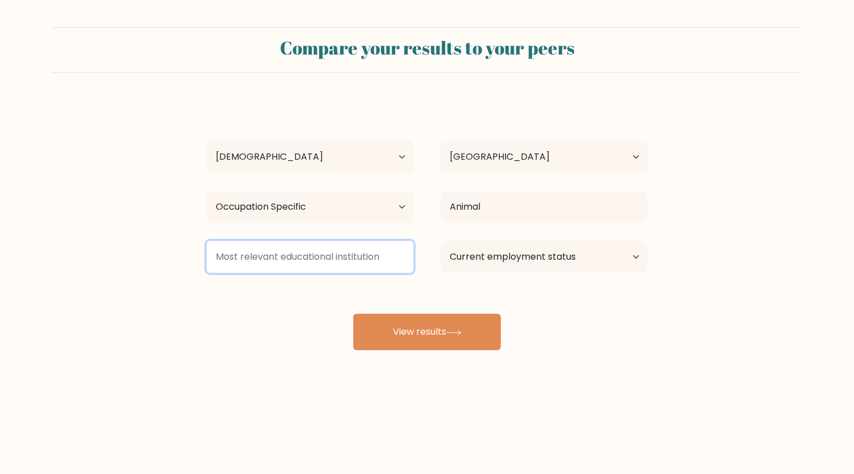
click at [332, 262] on input at bounding box center [310, 257] width 207 height 32
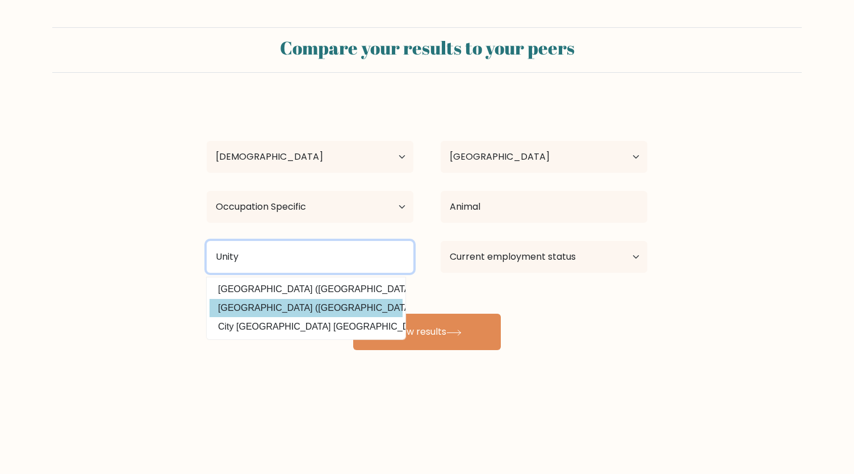
type input "Unity"
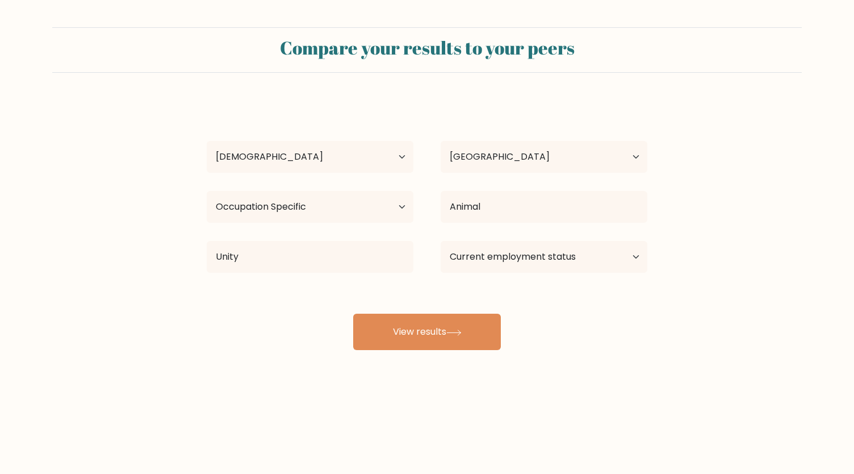
click at [274, 303] on div "[PERSON_NAME] Age Under [DEMOGRAPHIC_DATA] [DEMOGRAPHIC_DATA] [DEMOGRAPHIC_DATA…" at bounding box center [427, 225] width 454 height 250
click at [534, 256] on select "Current employment status Employed Student Retired Other / prefer not to answer" at bounding box center [544, 257] width 207 height 32
select select "student"
click at [441, 241] on select "Current employment status Employed Student Retired Other / prefer not to answer" at bounding box center [544, 257] width 207 height 32
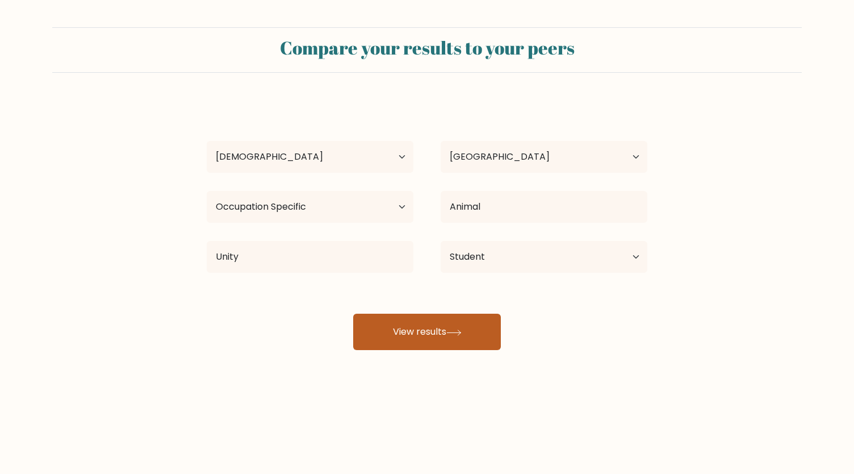
click at [431, 335] on button "View results" at bounding box center [427, 332] width 148 height 36
